Goal: Register for event/course

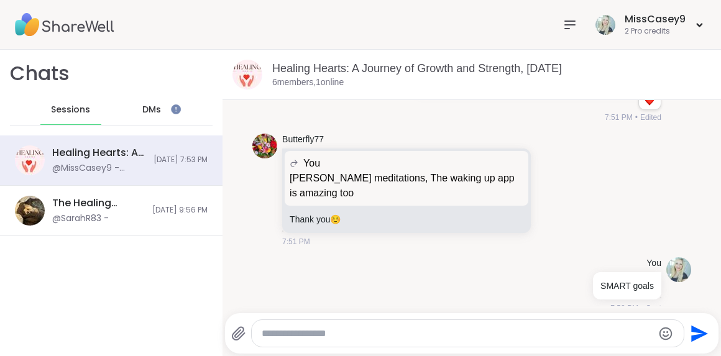
click at [151, 108] on span "DMs" at bounding box center [151, 110] width 19 height 12
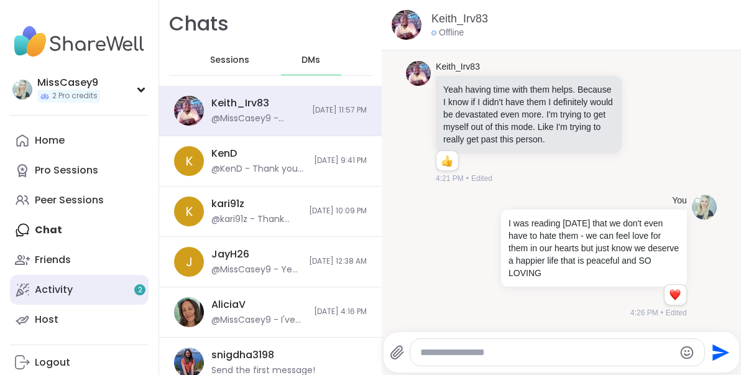
scroll to position [10499, 0]
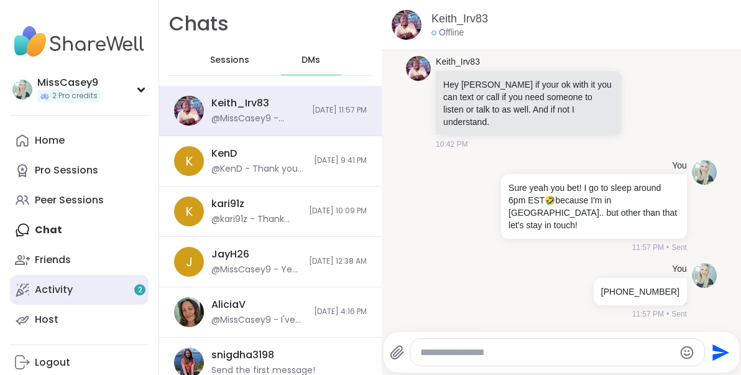
click at [103, 252] on link "Activity 2" at bounding box center [79, 290] width 139 height 30
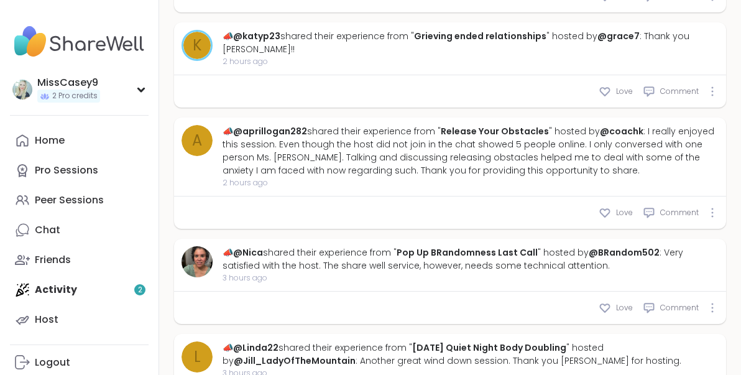
scroll to position [824, 0]
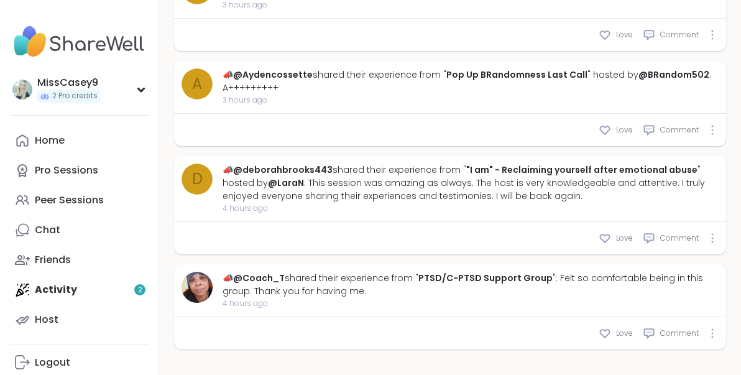
type textarea "*"
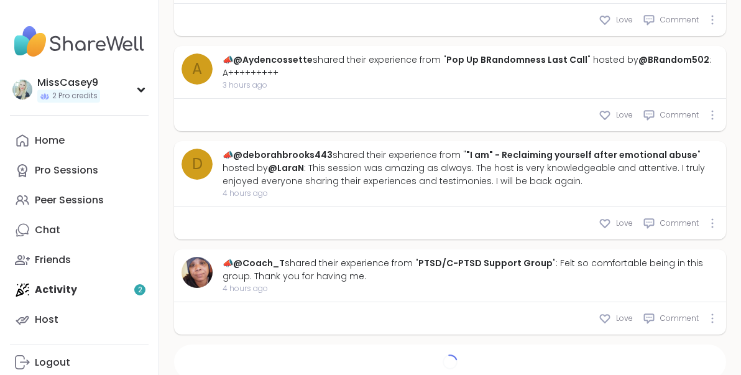
scroll to position [1205, 0]
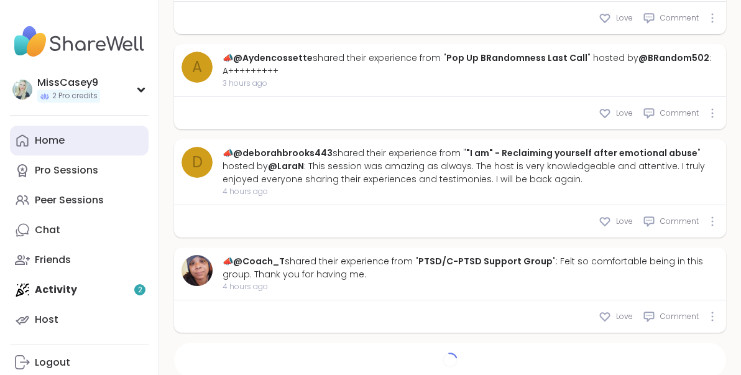
click at [110, 140] on link "Home" at bounding box center [79, 141] width 139 height 30
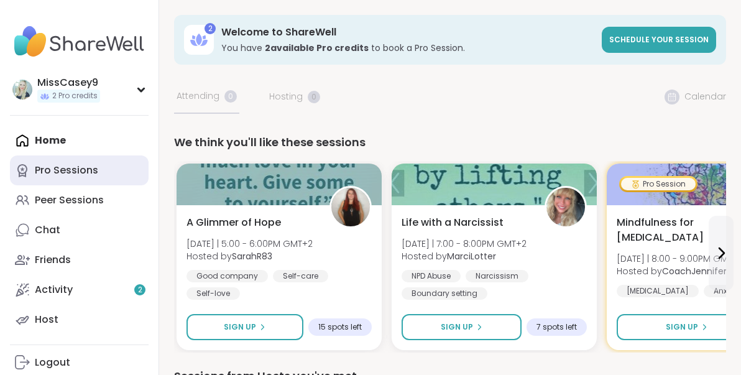
click at [92, 171] on div "Pro Sessions" at bounding box center [66, 171] width 63 height 14
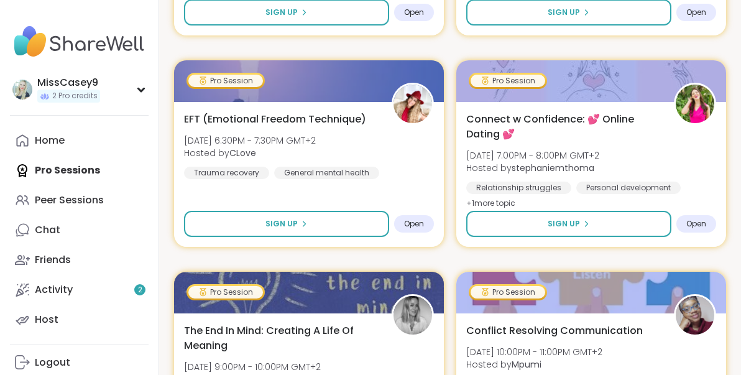
scroll to position [841, 0]
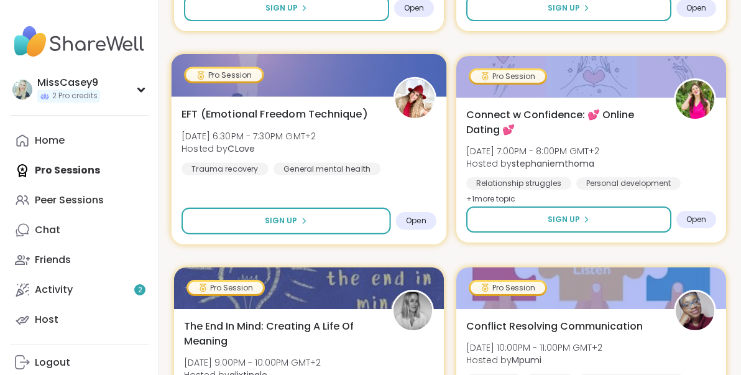
click at [419, 150] on div "EFT (Emotional Freedom Technique) [DATE] 6:30PM - 7:30PM GMT+2 Hosted by CLove …" at bounding box center [309, 140] width 255 height 68
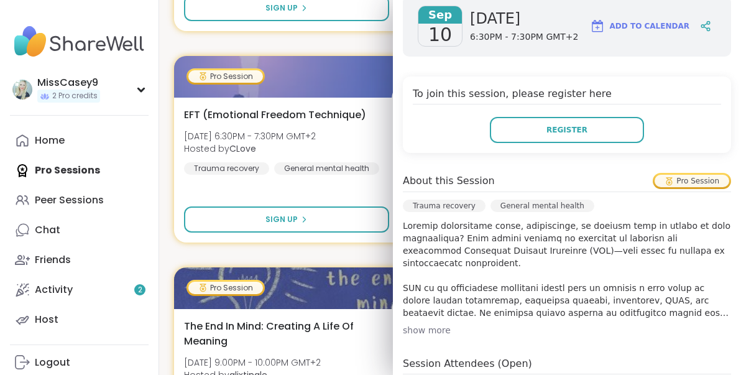
scroll to position [216, 0]
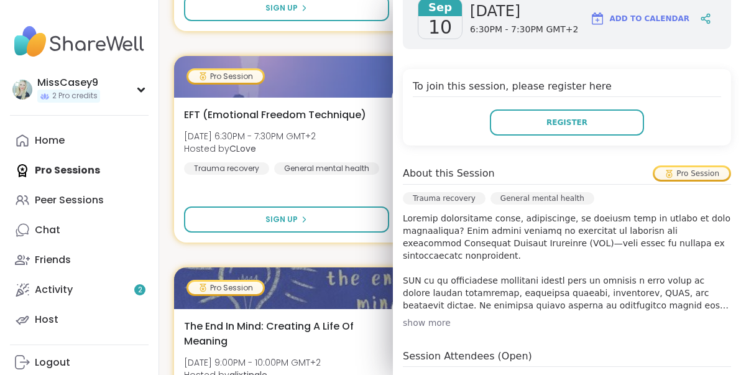
click at [427, 252] on div "show more" at bounding box center [567, 323] width 328 height 12
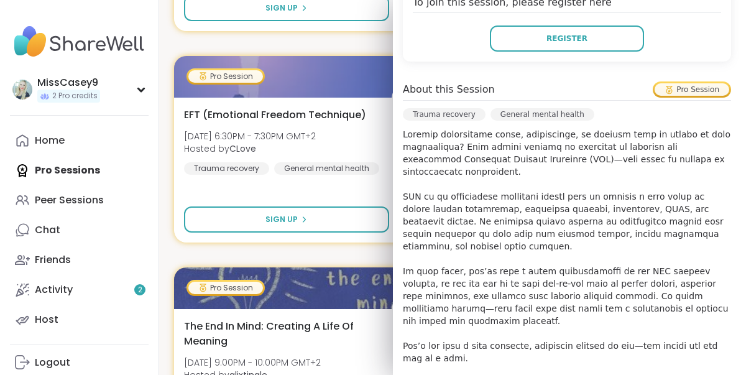
scroll to position [301, 0]
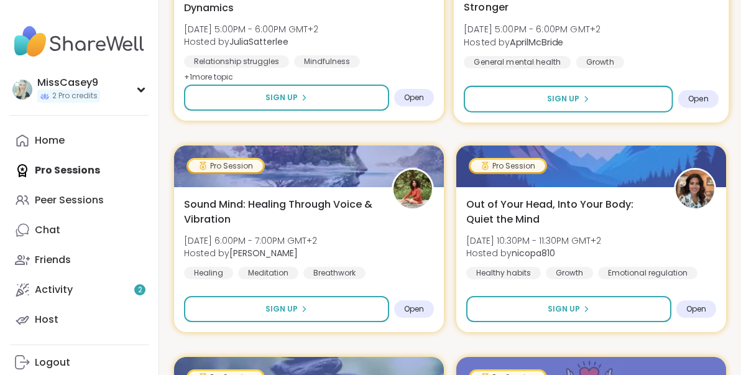
scroll to position [1397, 0]
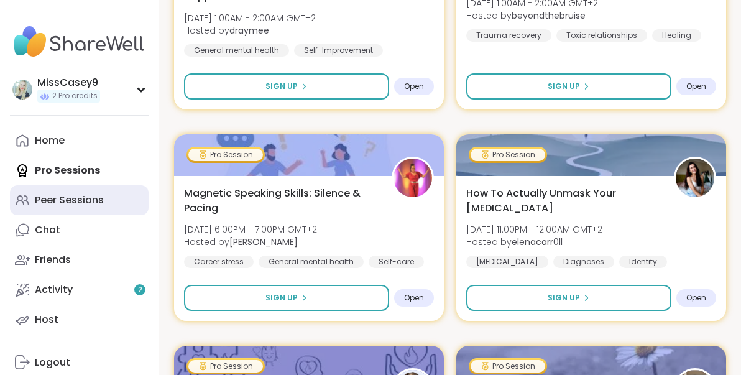
click at [81, 200] on div "Peer Sessions" at bounding box center [69, 200] width 69 height 14
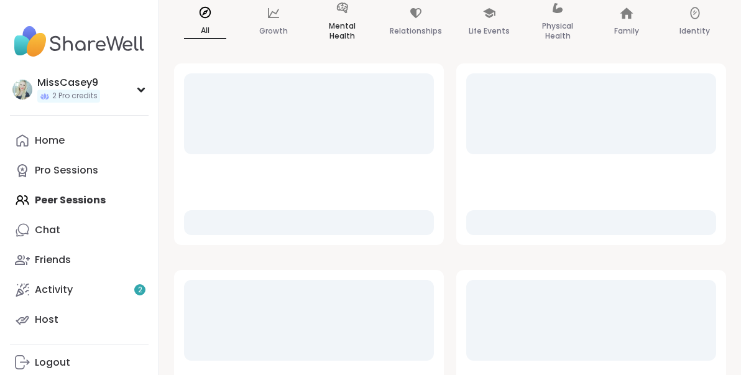
scroll to position [180, 0]
